Goal: Transaction & Acquisition: Purchase product/service

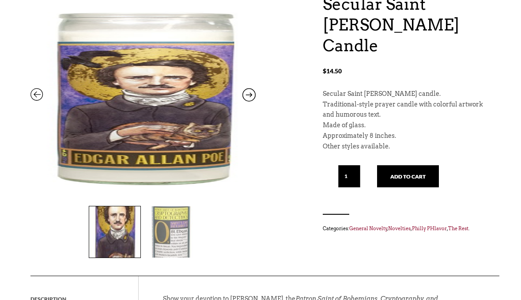
scroll to position [111, 0]
click at [397, 165] on button "Add to cart" at bounding box center [408, 176] width 62 height 22
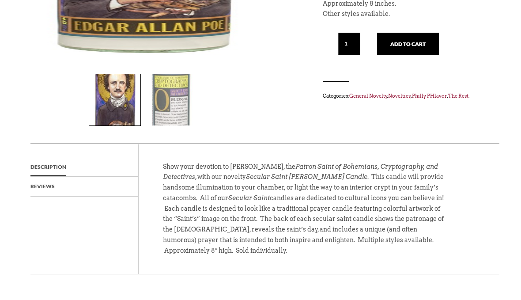
scroll to position [296, 0]
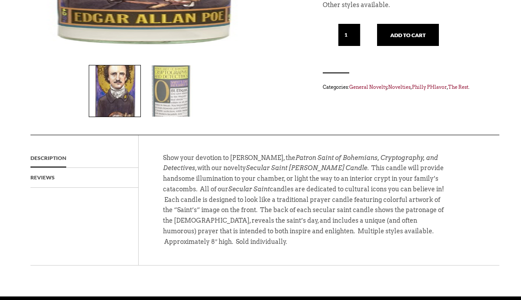
click at [170, 104] on img at bounding box center [171, 91] width 51 height 51
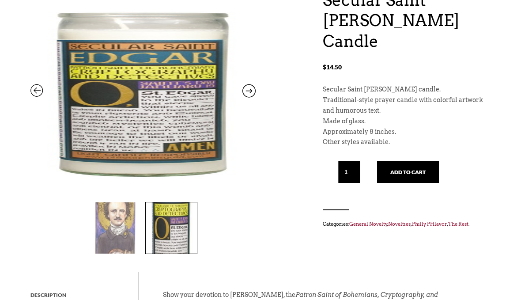
scroll to position [160, 0]
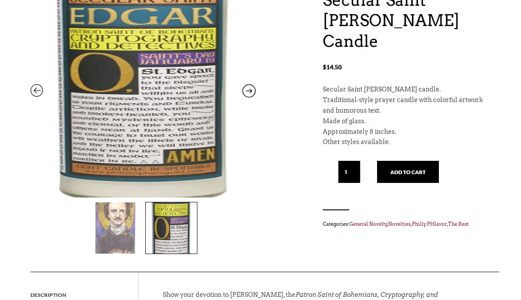
click at [16, 26] on div "“Secular Saint [PERSON_NAME] Candle” has been added to your cart. View cart Sec…" at bounding box center [260, 174] width 521 height 456
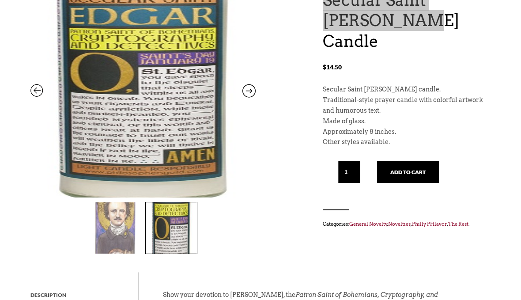
scroll to position [159, 0]
